Goal: Task Accomplishment & Management: Manage account settings

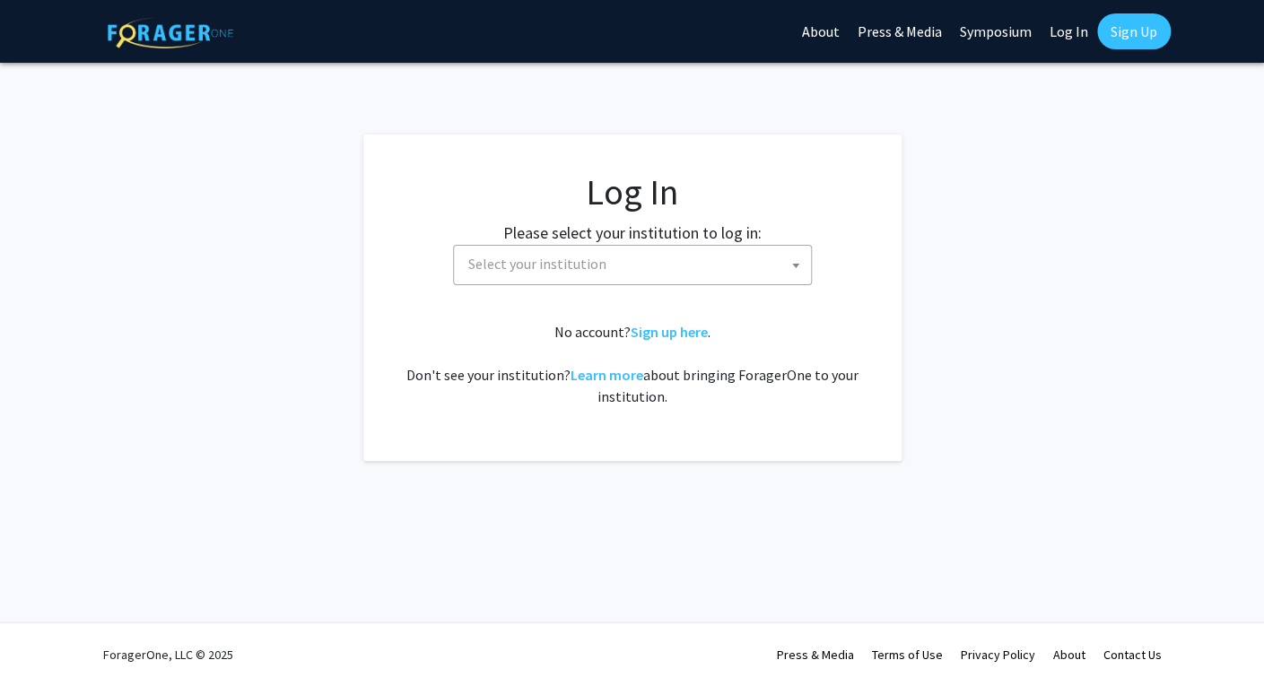
click at [606, 270] on span "Select your institution" at bounding box center [636, 264] width 350 height 37
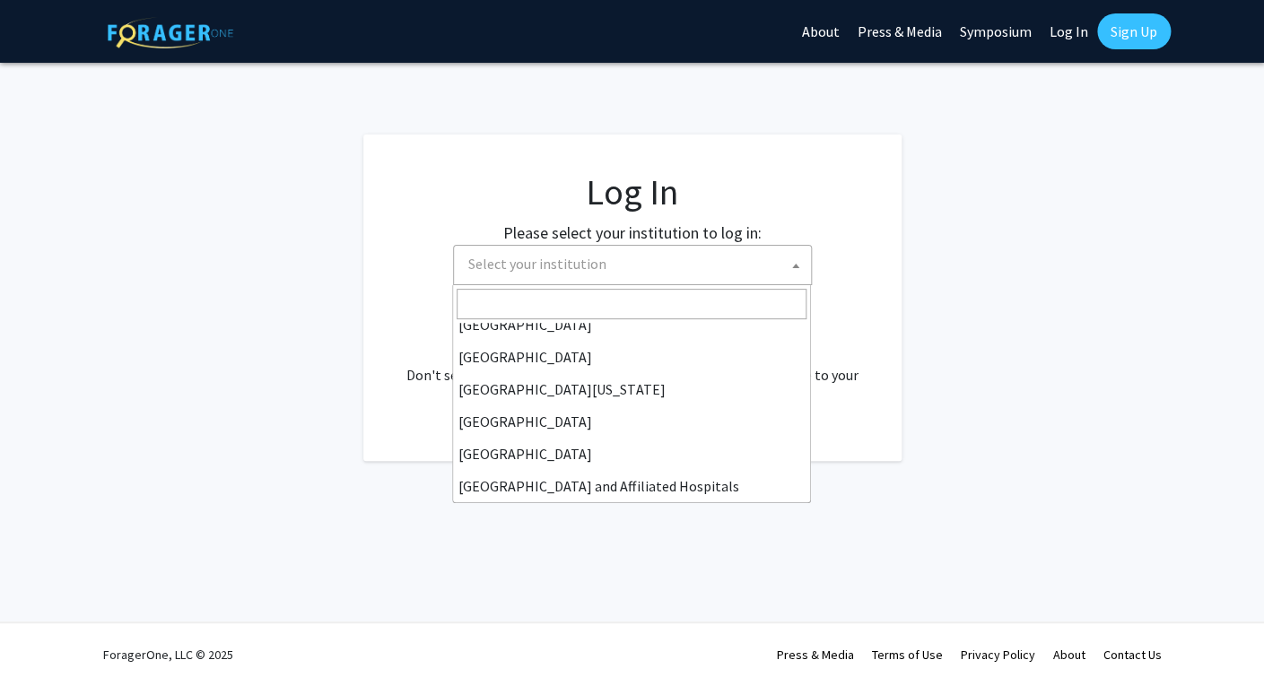
scroll to position [163, 0]
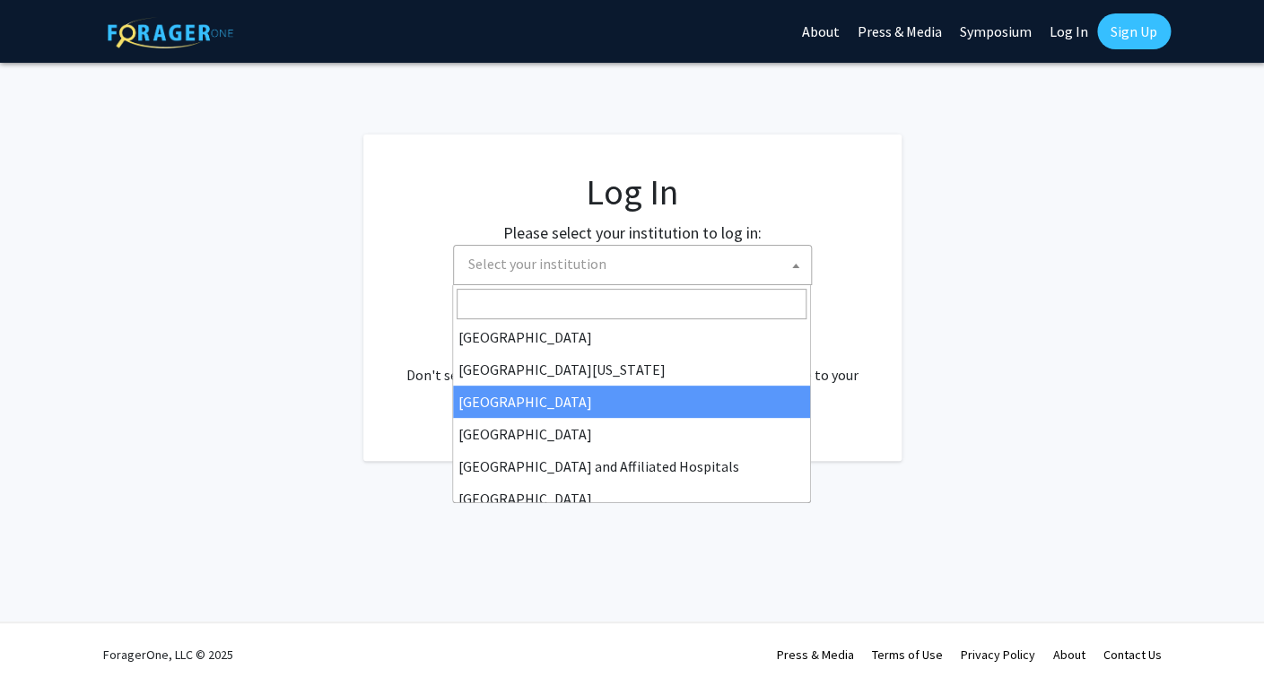
select select "12"
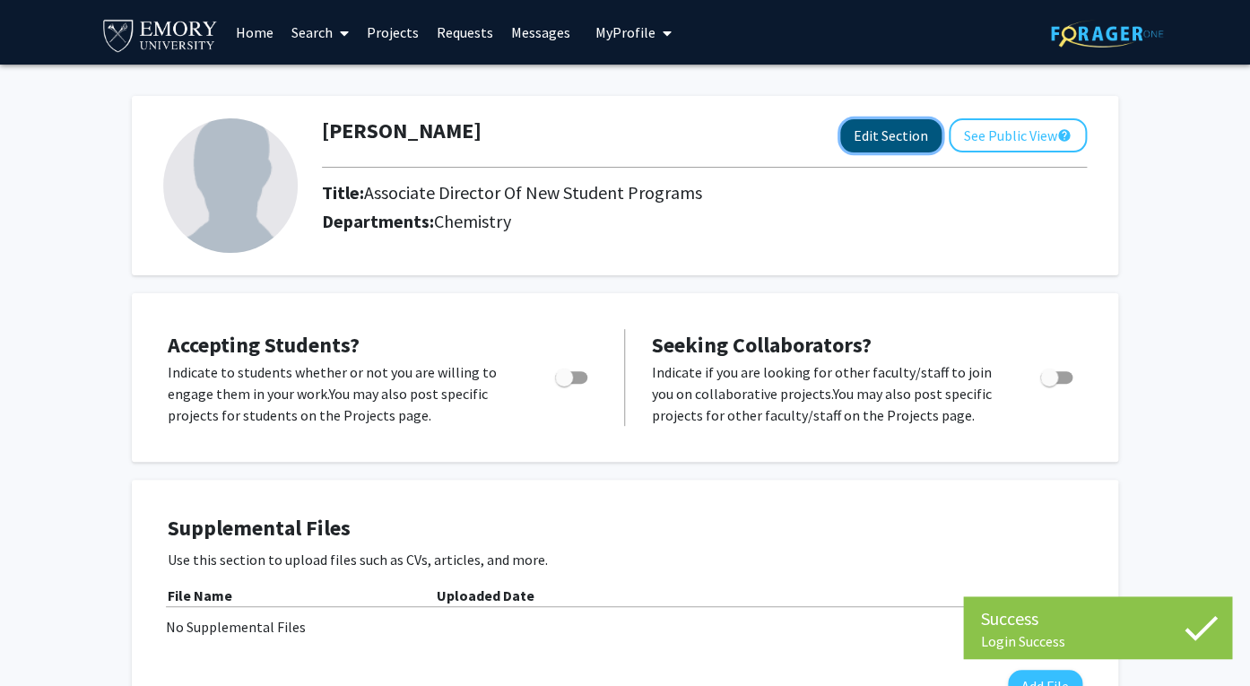
click at [891, 143] on button "Edit Section" at bounding box center [890, 135] width 101 height 33
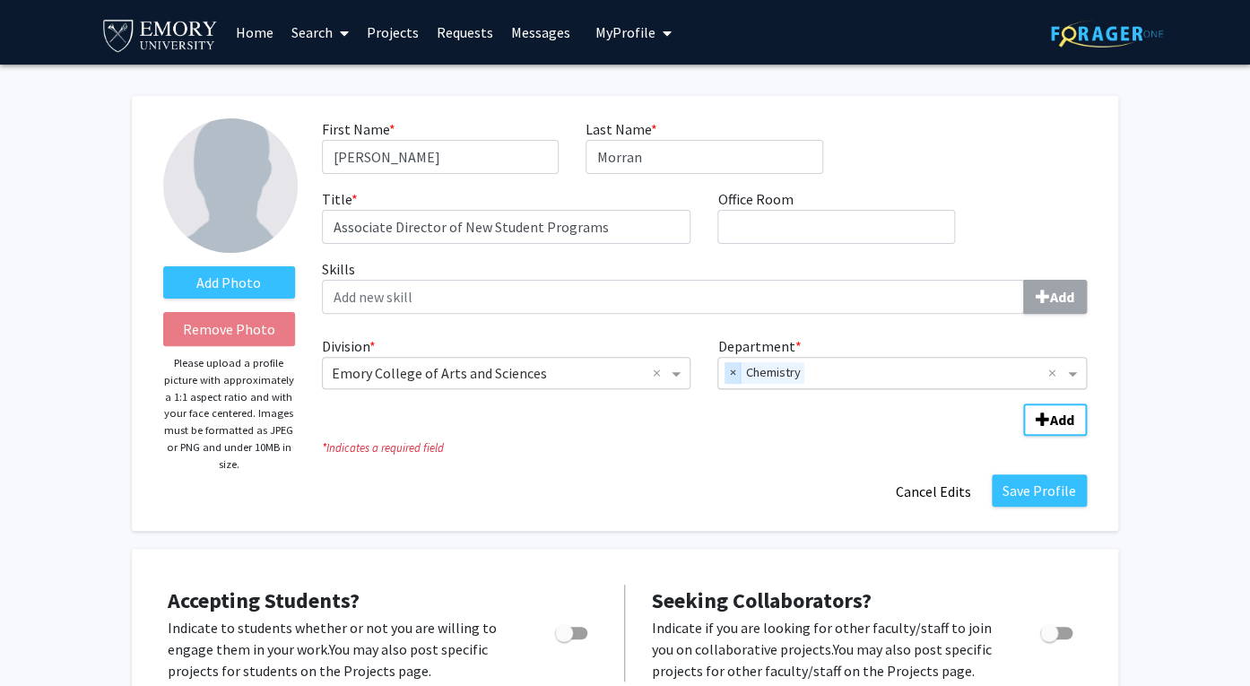
click at [734, 370] on span "×" at bounding box center [733, 373] width 16 height 22
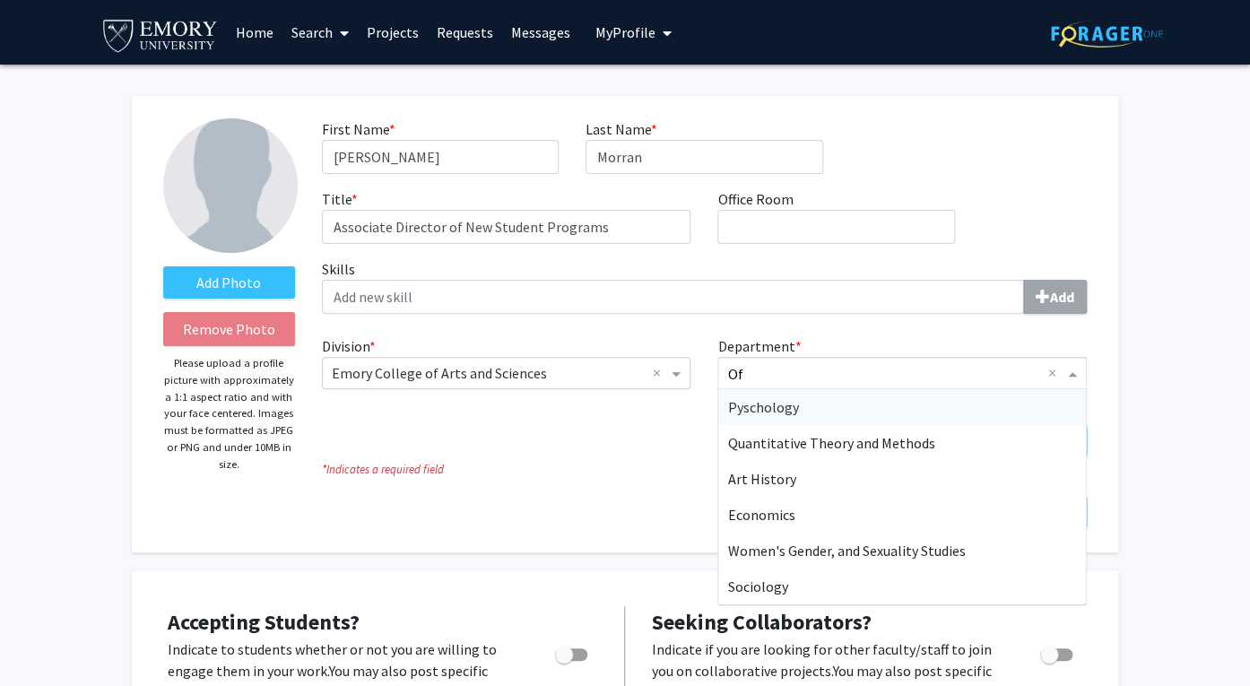
type input "O"
click at [642, 418] on div "Division * × Emory College of Arts and Sciences × Department * Pyschology Quant…" at bounding box center [704, 387] width 765 height 118
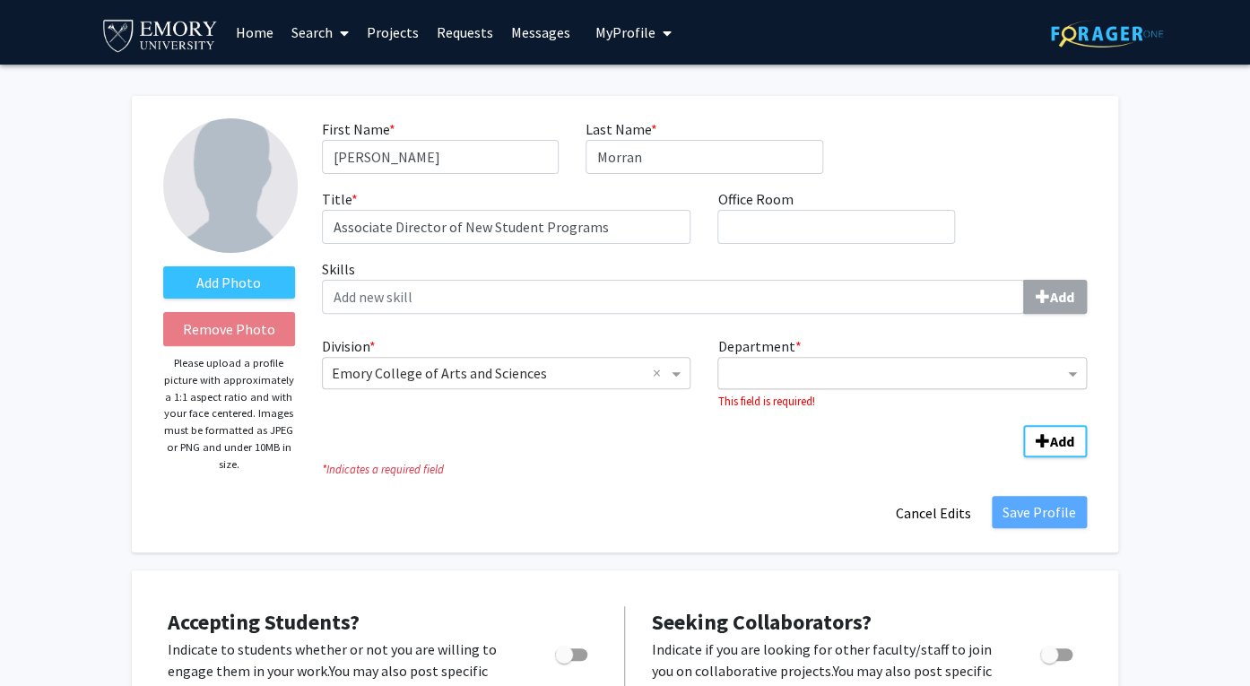
click at [865, 372] on input "Department" at bounding box center [895, 374] width 336 height 22
click at [604, 456] on fg-division-department-wrapper "Division * × Emory College of Arts and Sciences × Department * This field is re…" at bounding box center [704, 392] width 792 height 129
click at [313, 30] on link "Search" at bounding box center [319, 32] width 75 height 63
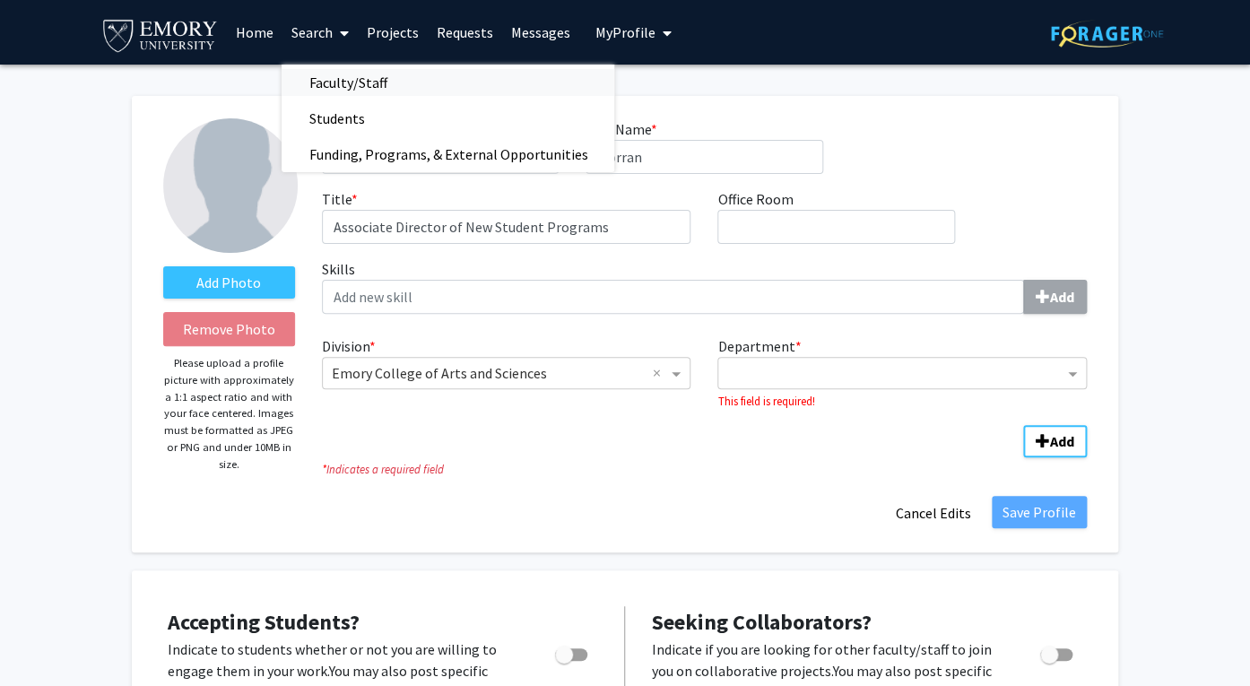
click at [317, 87] on span "Faculty/Staff" at bounding box center [348, 83] width 132 height 36
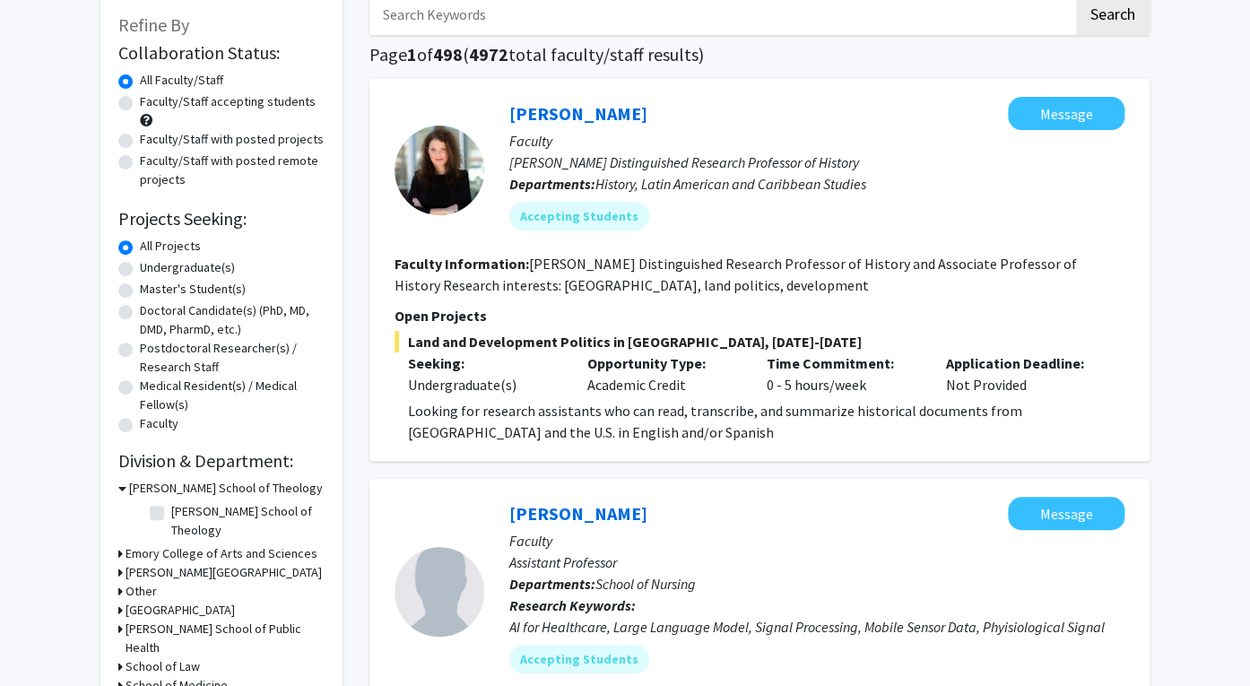
scroll to position [88, 0]
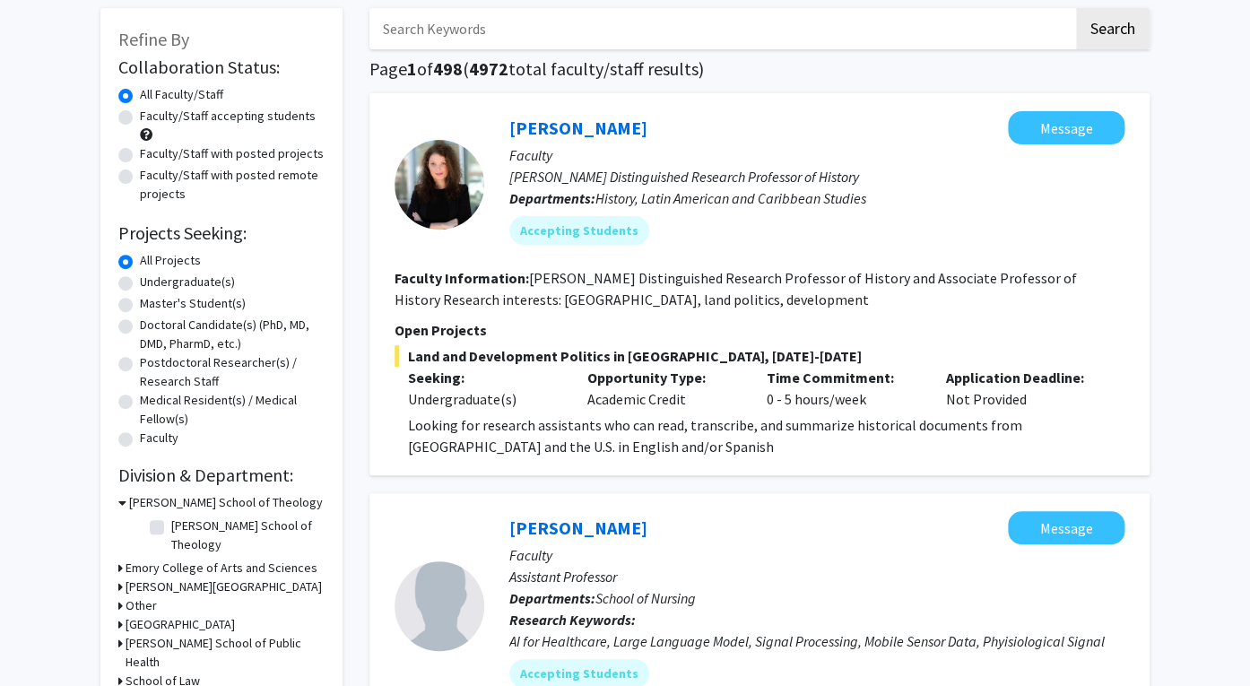
click at [209, 578] on h3 "[PERSON_NAME][GEOGRAPHIC_DATA]" at bounding box center [224, 587] width 196 height 19
click at [204, 578] on h3 "[PERSON_NAME][GEOGRAPHIC_DATA]" at bounding box center [226, 597] width 195 height 38
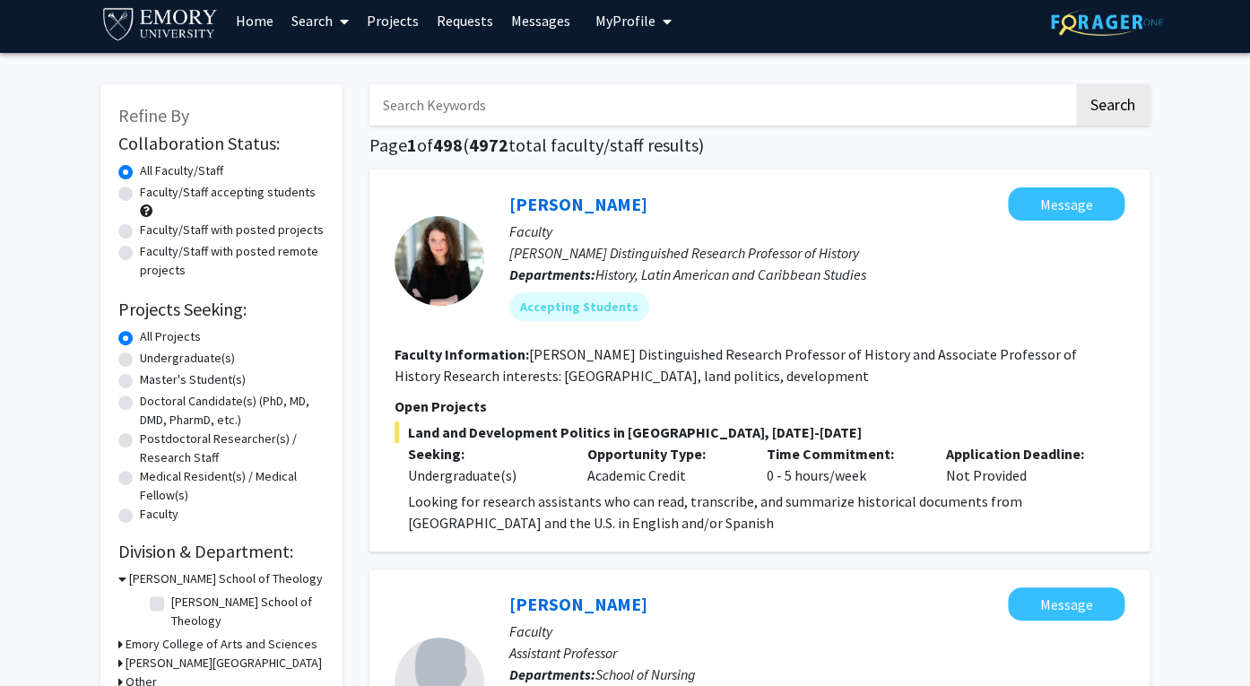
scroll to position [4, 0]
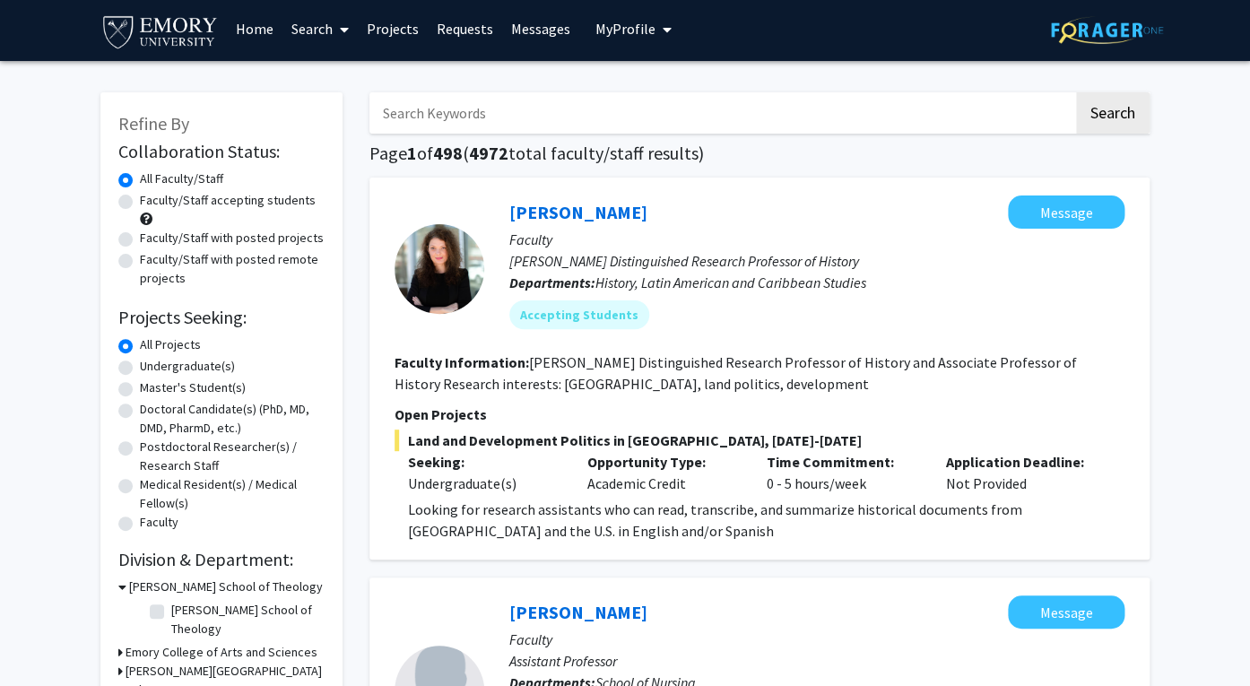
click at [140, 368] on label "Undergraduate(s)" at bounding box center [187, 366] width 95 height 19
click at [140, 368] on input "Undergraduate(s)" at bounding box center [146, 363] width 12 height 12
radio input "true"
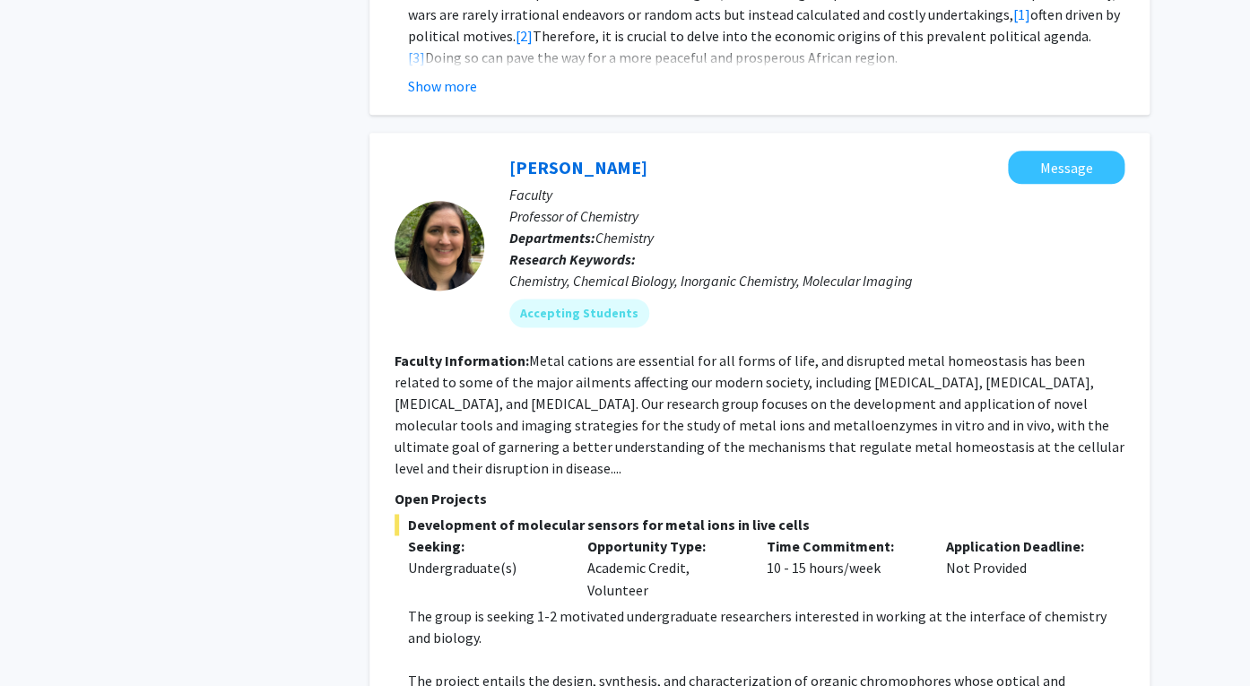
scroll to position [3173, 0]
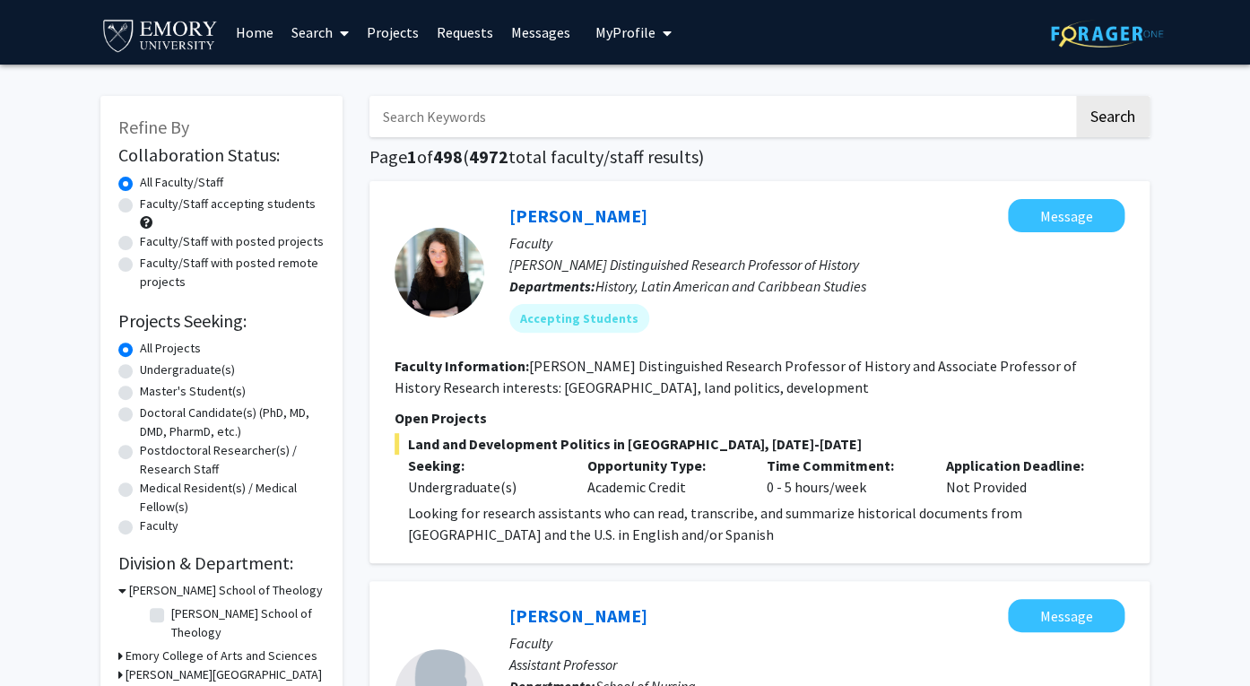
click at [253, 34] on link "Home" at bounding box center [254, 32] width 56 height 63
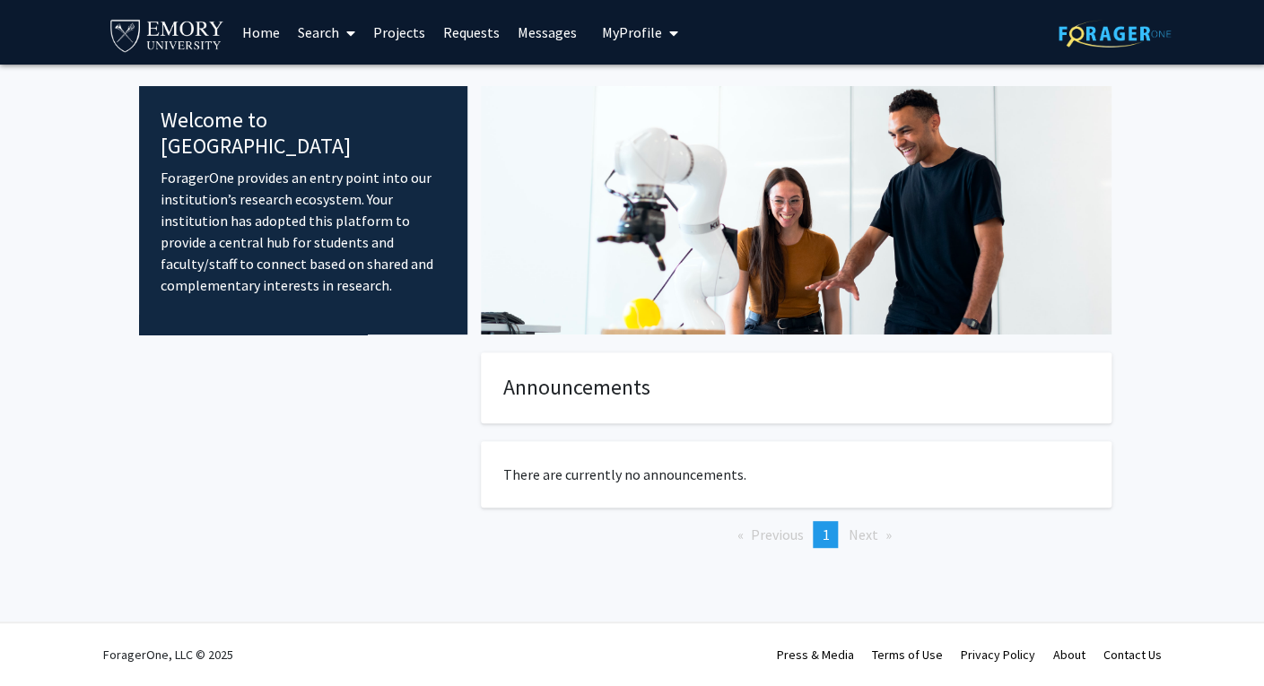
click at [1164, 243] on fg-internal-home-page "Welcome to ForagerOne ForagerOne provides an entry point into our institution’s…" at bounding box center [632, 335] width 1264 height 541
click at [653, 30] on span "My Profile" at bounding box center [632, 32] width 60 height 18
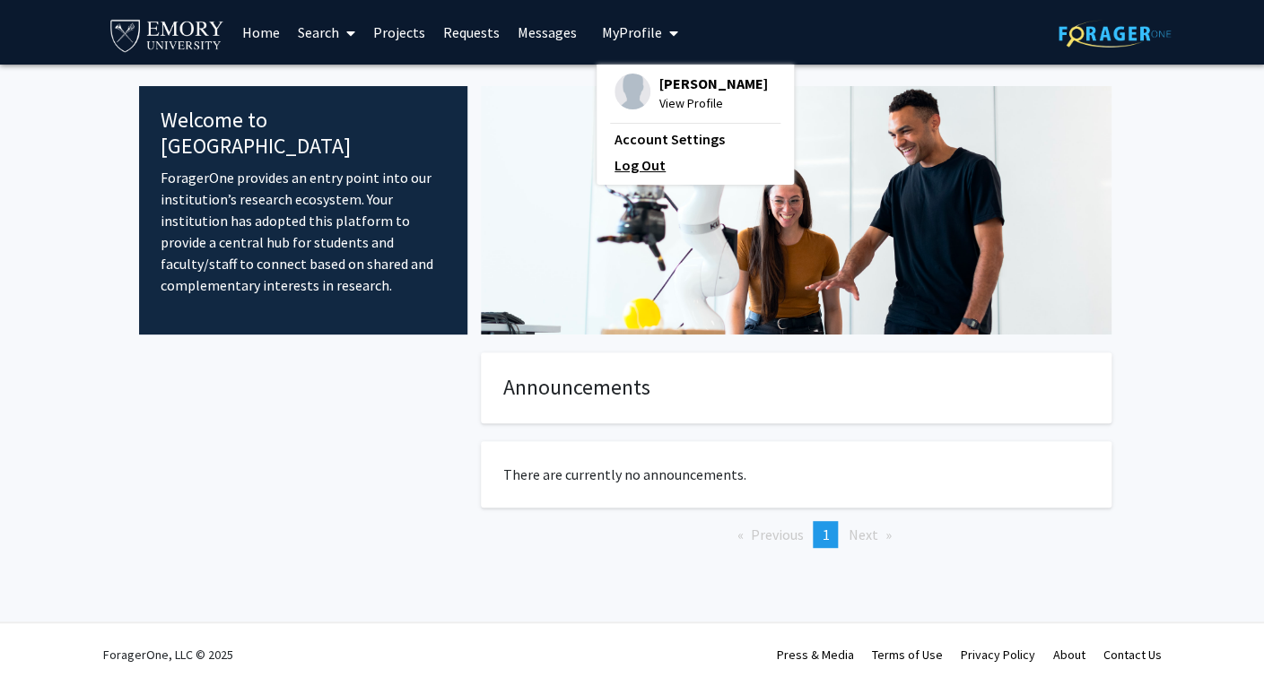
click at [642, 166] on link "Log Out" at bounding box center [694, 165] width 161 height 22
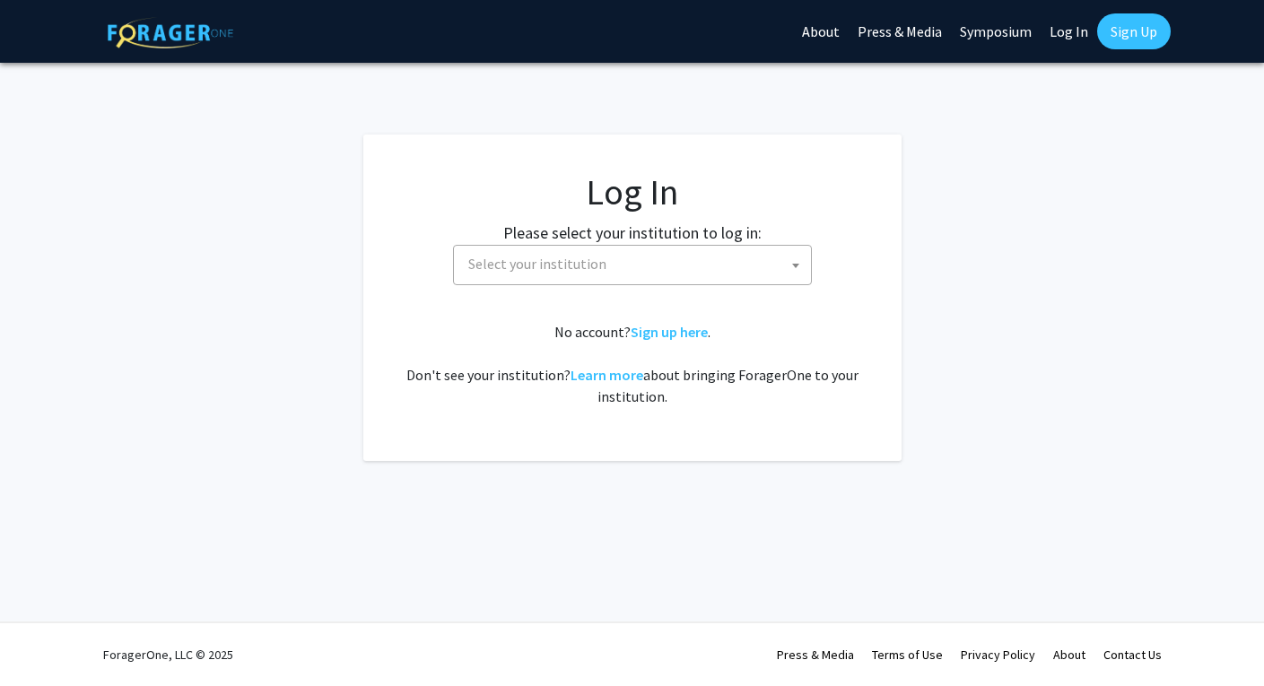
select select
